Goal: Go to known website: Access a specific website the user already knows

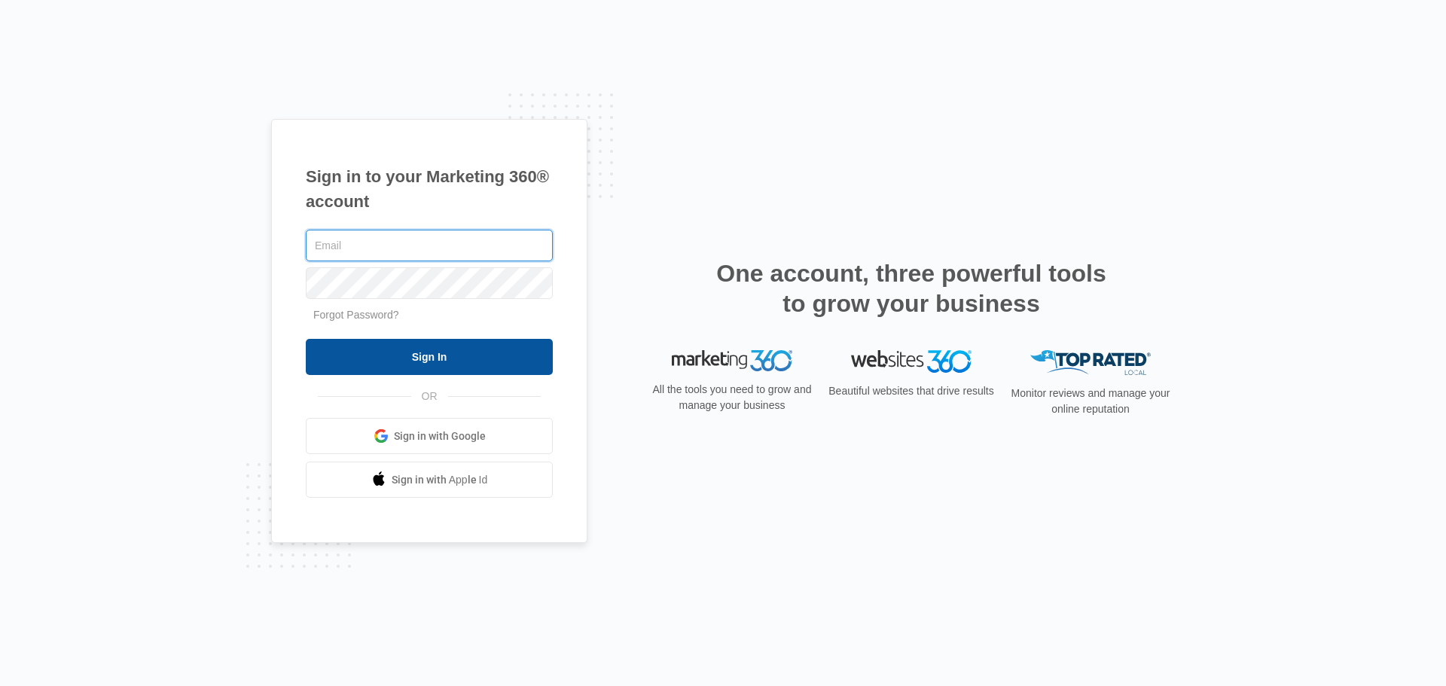
type input "caitlin@alsoyouth.org"
click at [431, 358] on input "Sign In" at bounding box center [429, 357] width 247 height 36
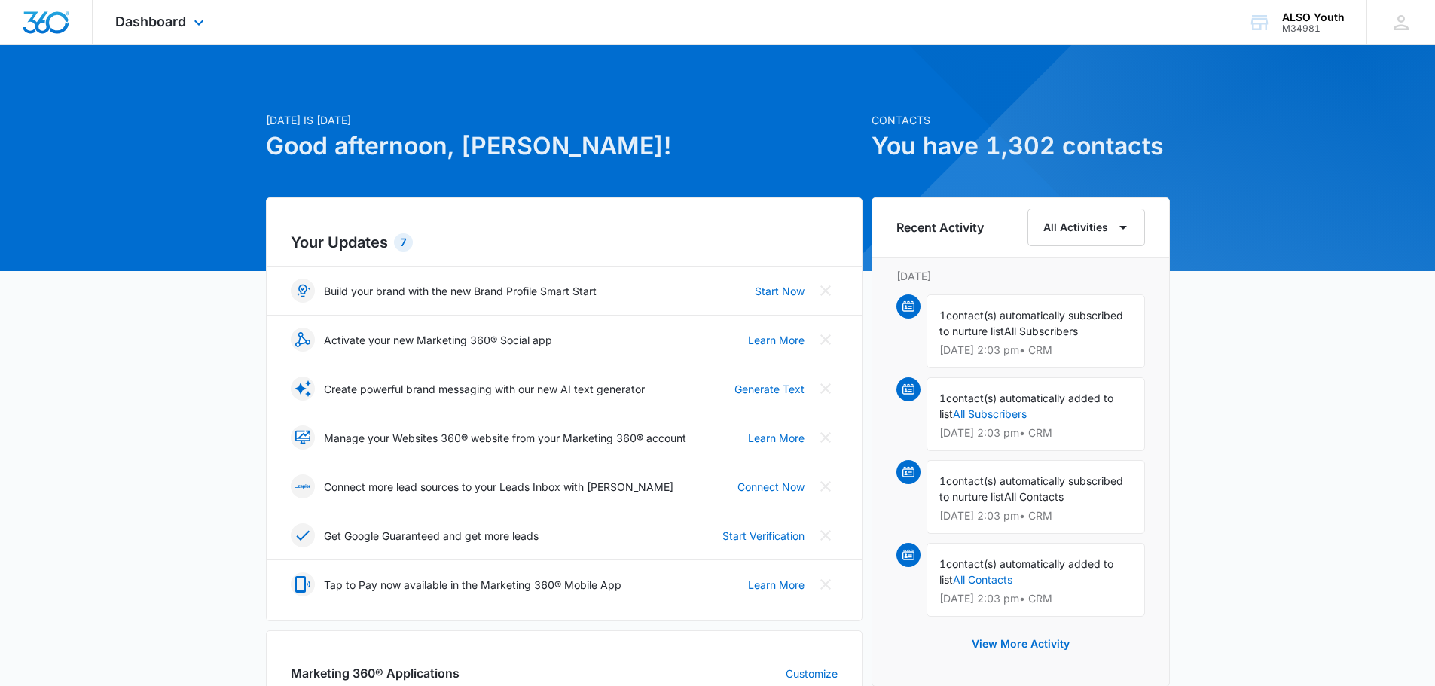
click at [178, 30] on div "Dashboard Apps Reputation Websites Forms CRM Email Social Shop Payments POS Con…" at bounding box center [162, 22] width 138 height 44
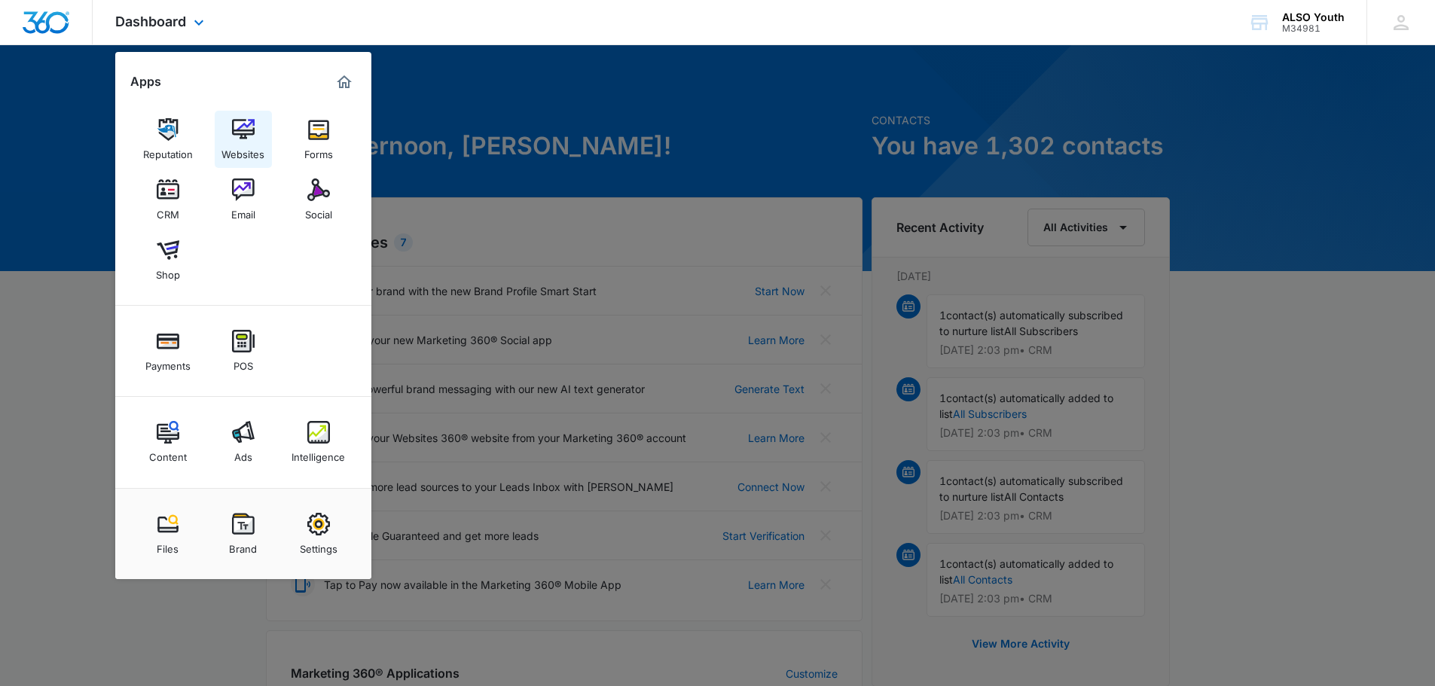
click at [239, 147] on div "Websites" at bounding box center [242, 151] width 43 height 20
